Goal: Transaction & Acquisition: Book appointment/travel/reservation

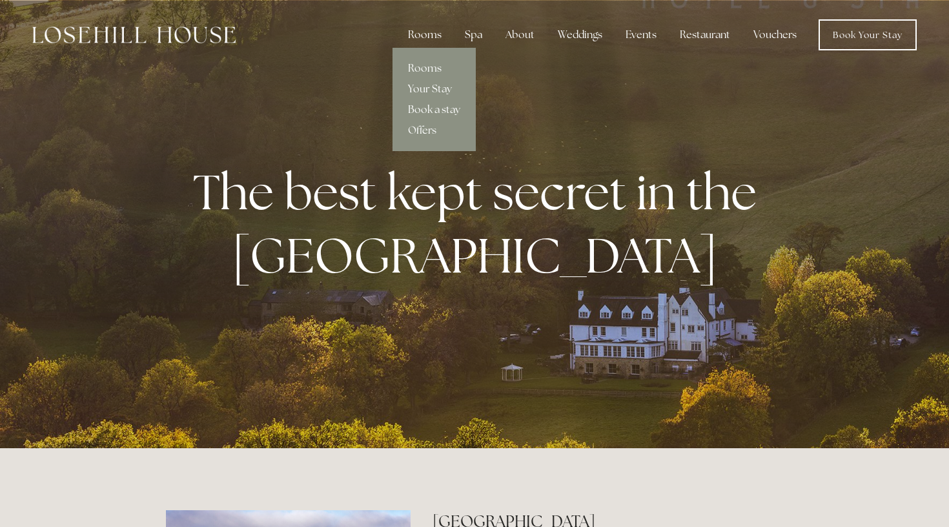
click at [432, 35] on div "Rooms" at bounding box center [425, 35] width 54 height 26
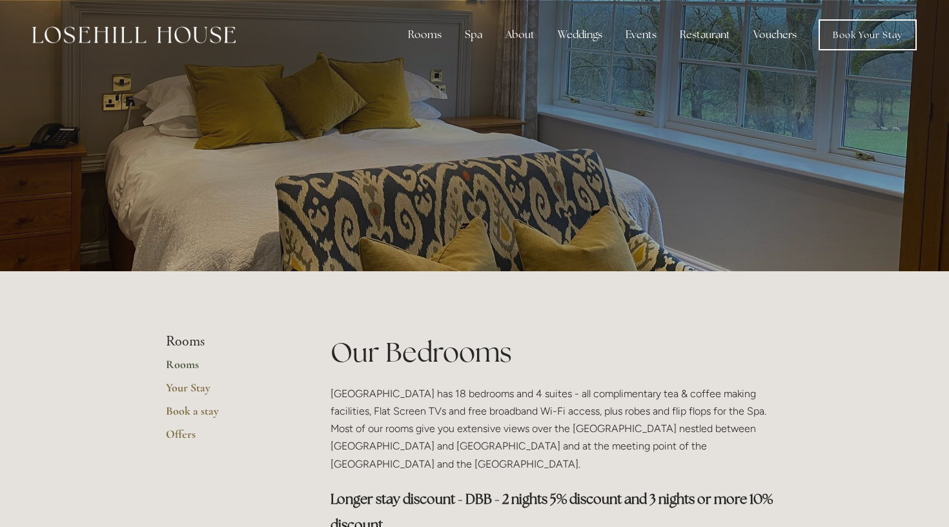
click at [181, 364] on link "Rooms" at bounding box center [227, 368] width 123 height 23
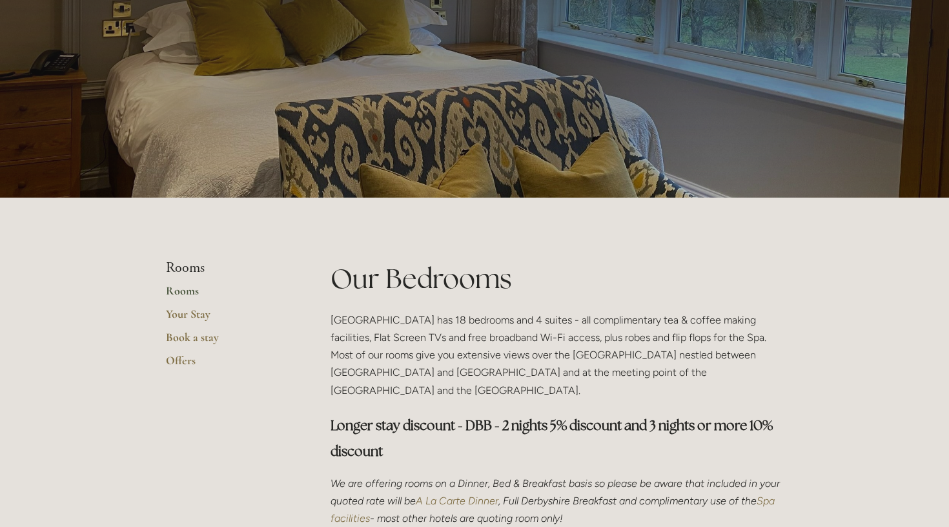
scroll to position [72, 0]
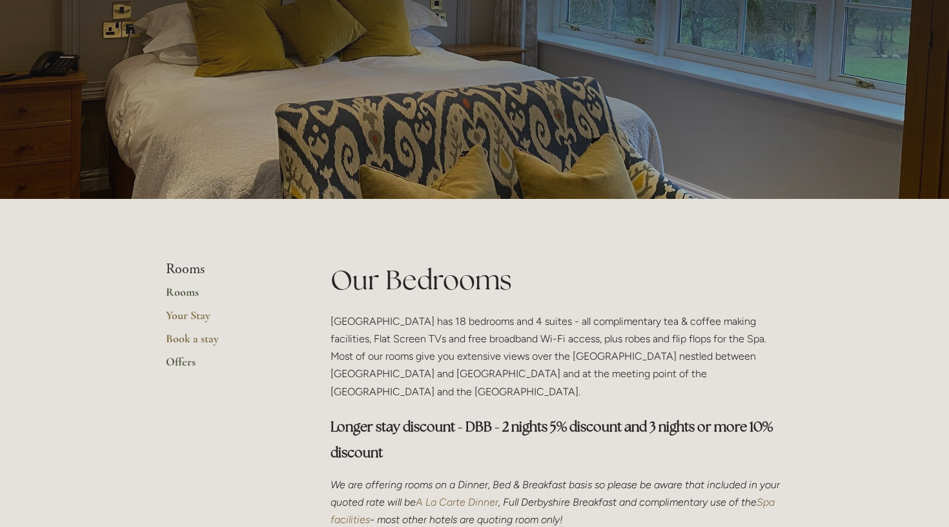
click at [175, 361] on link "Offers" at bounding box center [227, 365] width 123 height 23
